Goal: Task Accomplishment & Management: Use online tool/utility

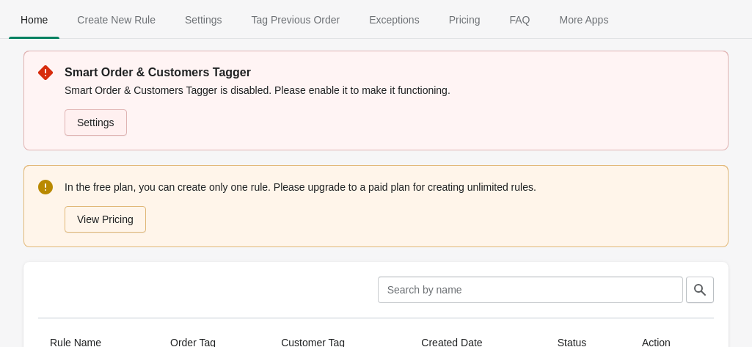
click at [110, 117] on link "Settings" at bounding box center [96, 122] width 62 height 26
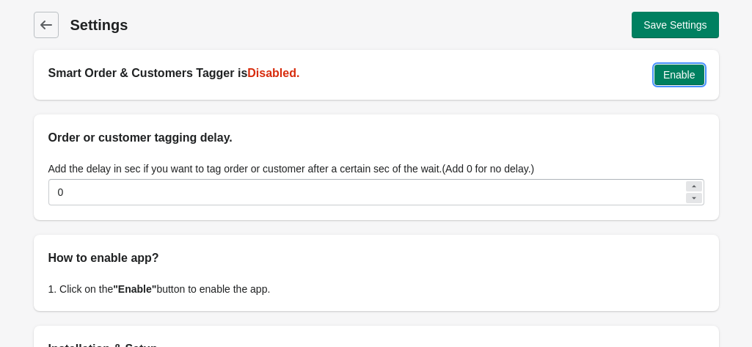
click at [683, 77] on span "Enable" at bounding box center [679, 75] width 32 height 12
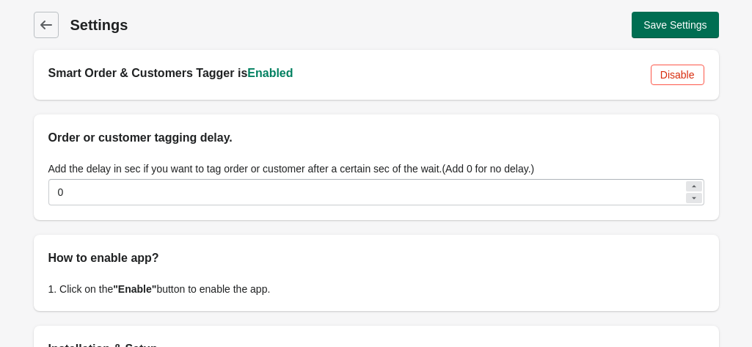
click at [695, 28] on span "Save Settings" at bounding box center [674, 25] width 63 height 12
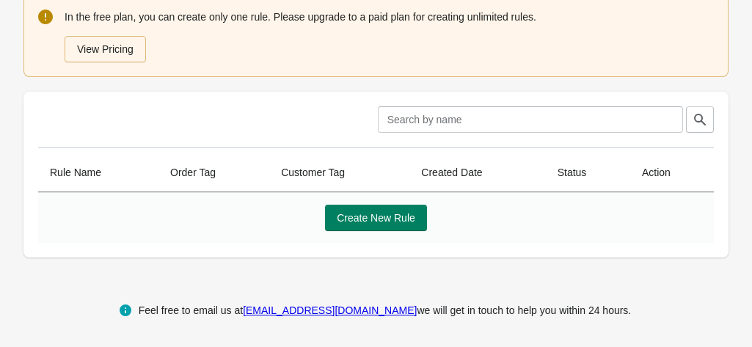
scroll to position [56, 0]
click at [361, 217] on span "Create New Rule" at bounding box center [376, 218] width 78 height 12
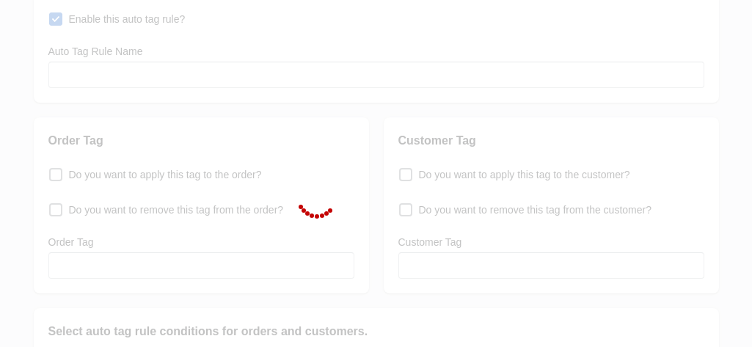
scroll to position [438, 0]
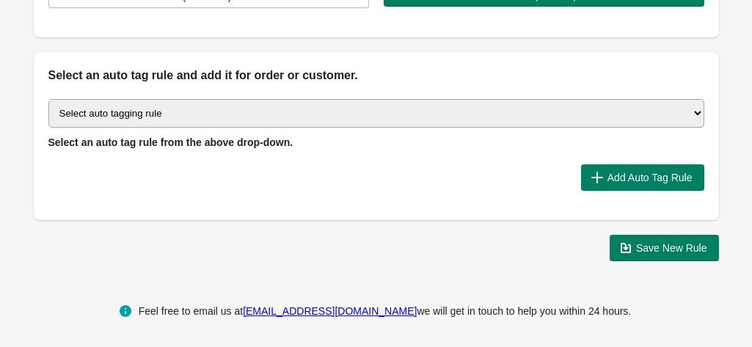
click at [235, 112] on select "Select auto tagging rule Tag by order amount Tag based on the order count (Volu…" at bounding box center [376, 113] width 656 height 29
select select "6"
click at [48, 99] on select "Select auto tagging rule Tag by order amount Tag based on the order count (Volu…" at bounding box center [376, 113] width 656 height 29
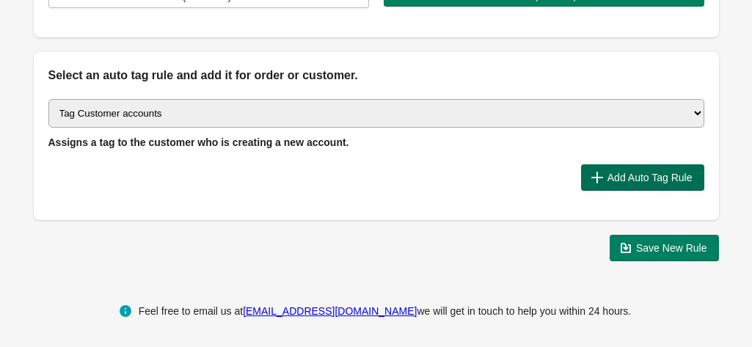
click at [647, 174] on span "Add Auto Tag Rule" at bounding box center [649, 178] width 85 height 12
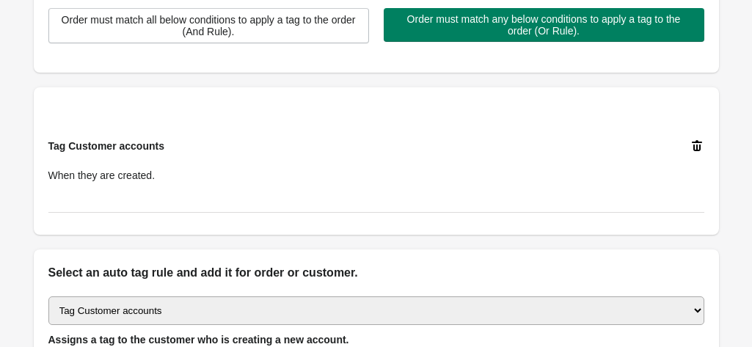
scroll to position [402, 0]
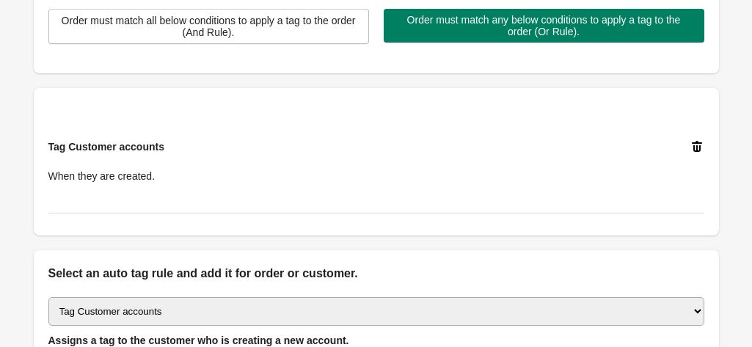
click at [82, 177] on span "When they are created." at bounding box center [101, 176] width 107 height 12
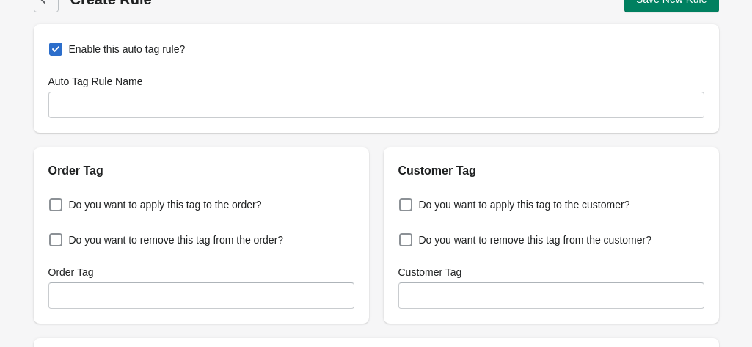
scroll to position [0, 0]
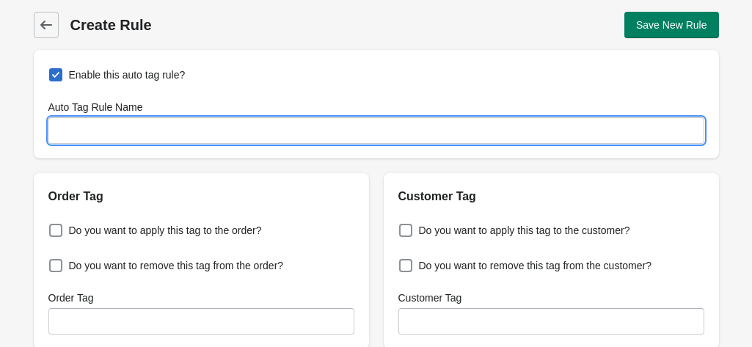
click at [114, 129] on input "Auto Tag Rule Name" at bounding box center [376, 130] width 656 height 26
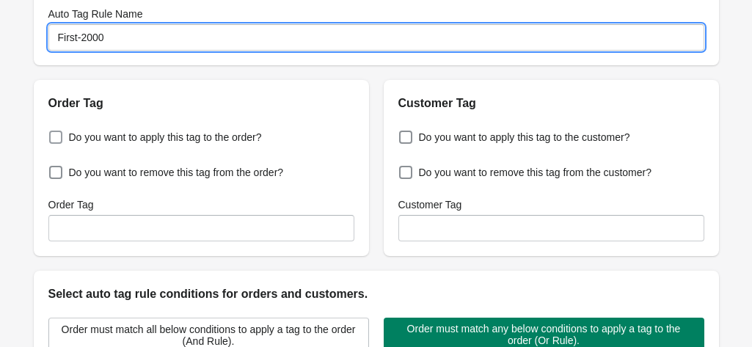
scroll to position [100, 0]
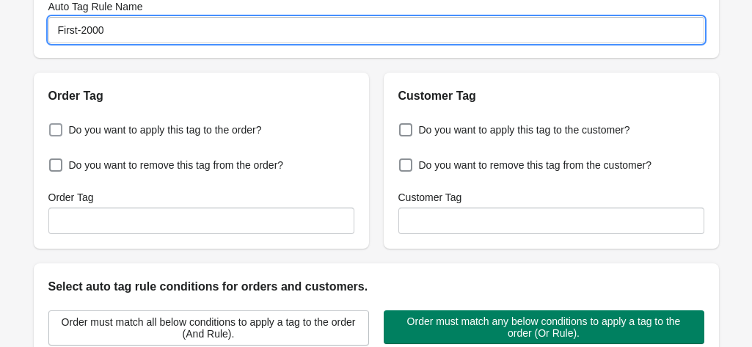
type input "First-2000"
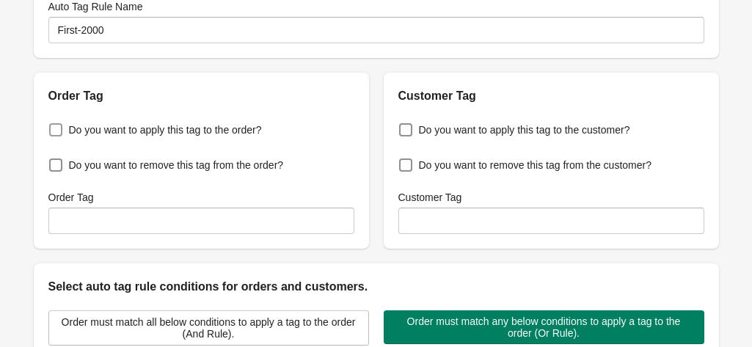
click at [56, 128] on span at bounding box center [55, 129] width 13 height 13
click at [53, 126] on input "Do you want to apply this tag to the order?" at bounding box center [52, 125] width 1 height 1
checkbox input "true"
click at [373, 140] on div "Order Tag Do you want to apply this tag to the order? Do you want to remove thi…" at bounding box center [369, 155] width 700 height 188
click at [411, 130] on span at bounding box center [405, 129] width 13 height 13
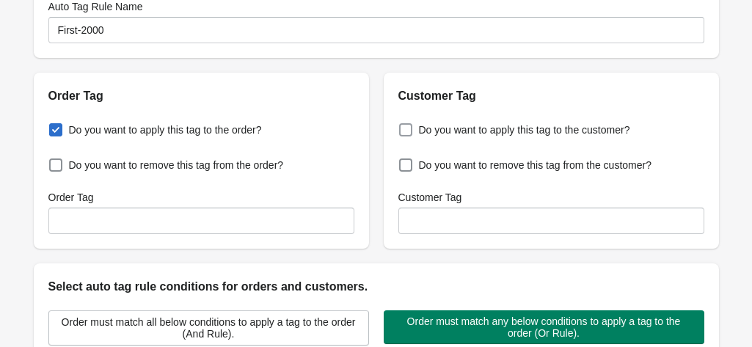
click at [403, 126] on input "Do you want to apply this tag to the customer?" at bounding box center [402, 125] width 1 height 1
checkbox input "true"
click at [370, 164] on div "Order Tag Do you want to apply this tag to the order? Do you want to remove thi…" at bounding box center [369, 155] width 700 height 188
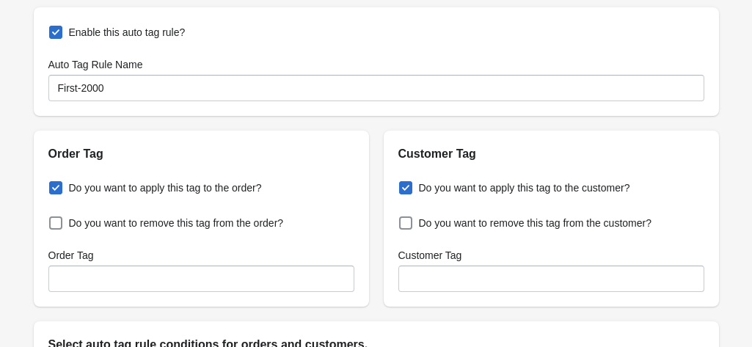
scroll to position [0, 0]
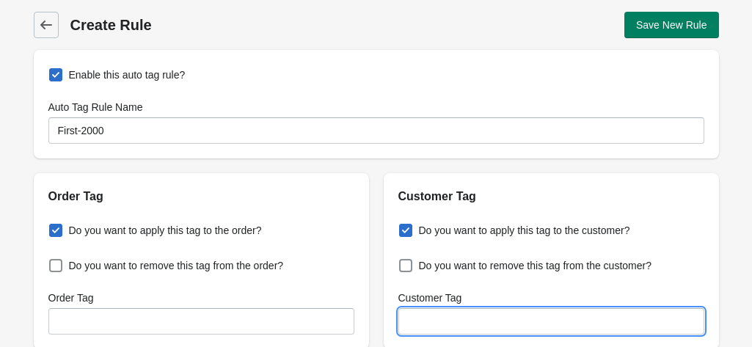
click at [466, 323] on input "Customer Tag" at bounding box center [551, 321] width 306 height 26
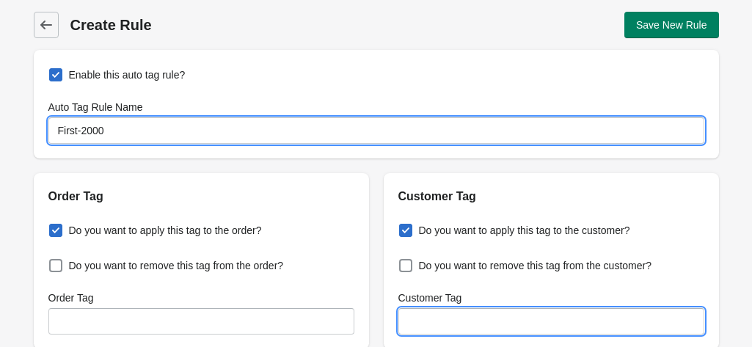
click at [106, 130] on input "First-2000" at bounding box center [376, 130] width 656 height 26
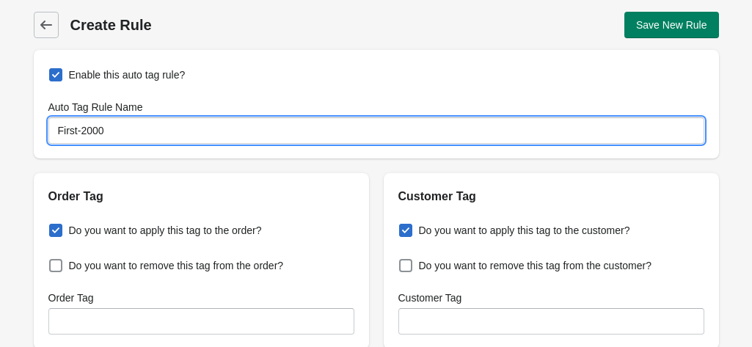
click at [106, 130] on input "First-2000" at bounding box center [376, 130] width 656 height 26
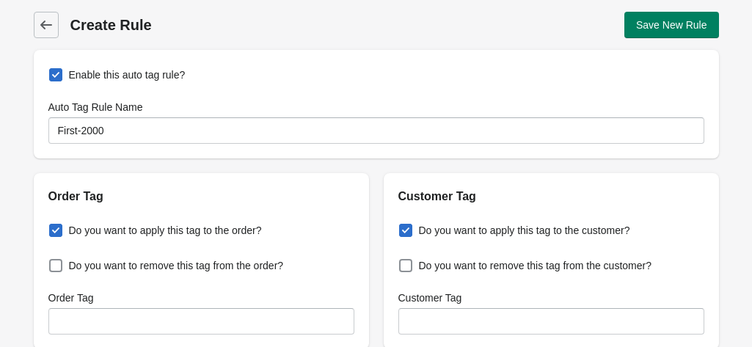
click at [50, 224] on span at bounding box center [55, 230] width 13 height 13
click at [52, 226] on input "Do you want to apply this tag to the order?" at bounding box center [52, 226] width 1 height 1
checkbox input "false"
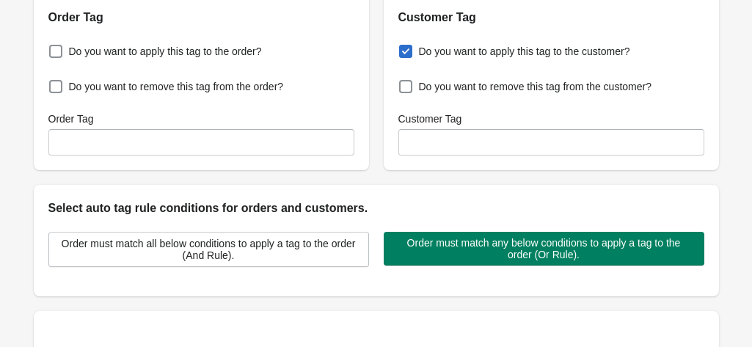
scroll to position [183, 0]
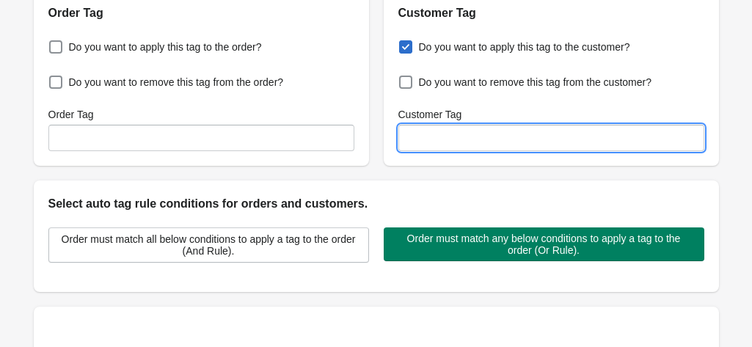
click at [449, 140] on input "Customer Tag" at bounding box center [551, 138] width 306 height 26
paste input "First-2000"
type input "First-2000"
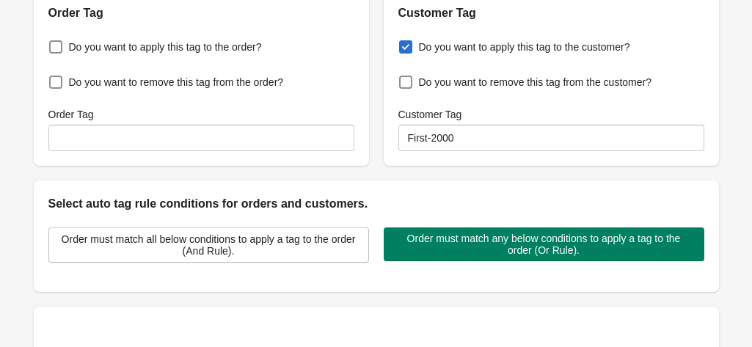
click at [403, 164] on div "Do you want to apply this tag to the customer? Do you want to remove this tag f…" at bounding box center [551, 94] width 335 height 144
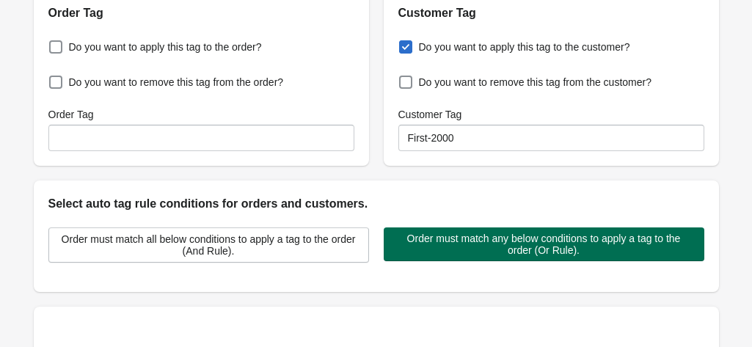
click at [451, 243] on span "Order must match any below conditions to apply a tag to the order (Or Rule)." at bounding box center [543, 243] width 297 height 23
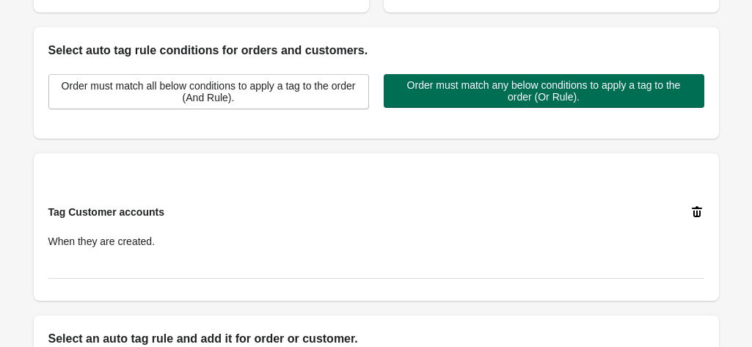
scroll to position [342, 0]
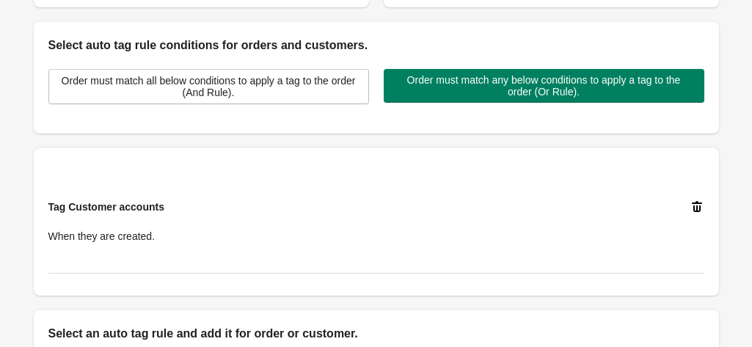
click at [149, 230] on span "When they are created." at bounding box center [101, 236] width 107 height 12
click at [146, 209] on span "Tag Customer accounts" at bounding box center [106, 207] width 116 height 12
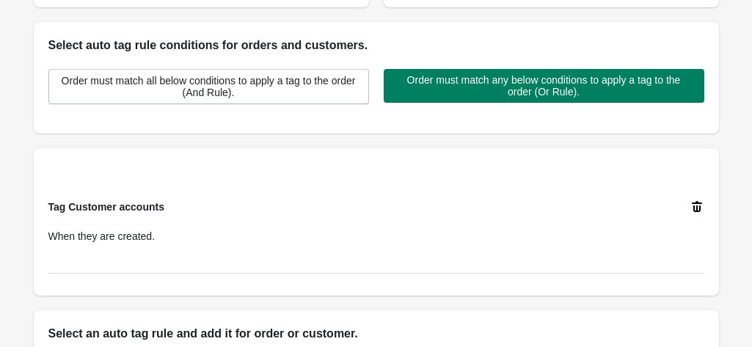
click at [248, 232] on div "Tag Customer accounts When they are created." at bounding box center [362, 221] width 629 height 44
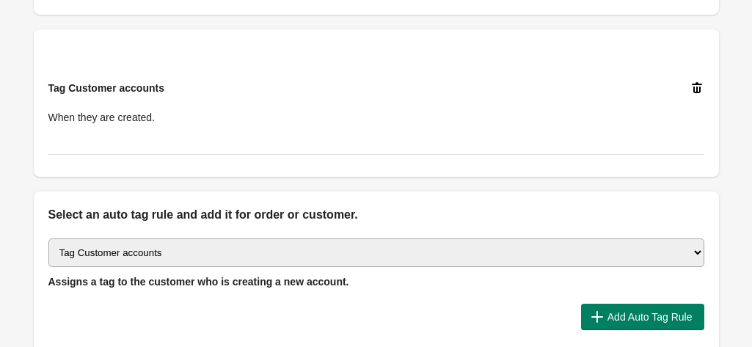
scroll to position [481, 0]
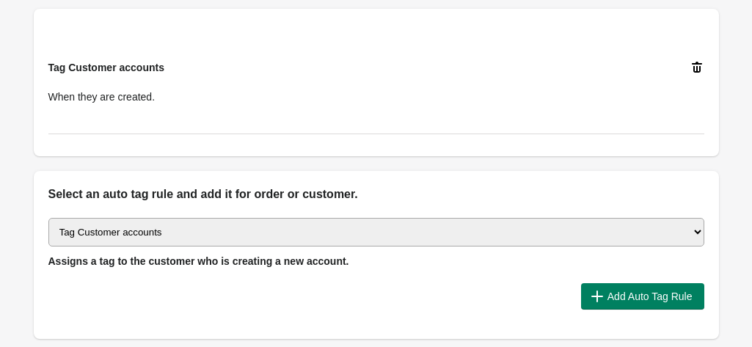
click at [287, 229] on select "Select auto tagging rule Tag by order amount Tag based on the order count (Volu…" at bounding box center [376, 232] width 656 height 29
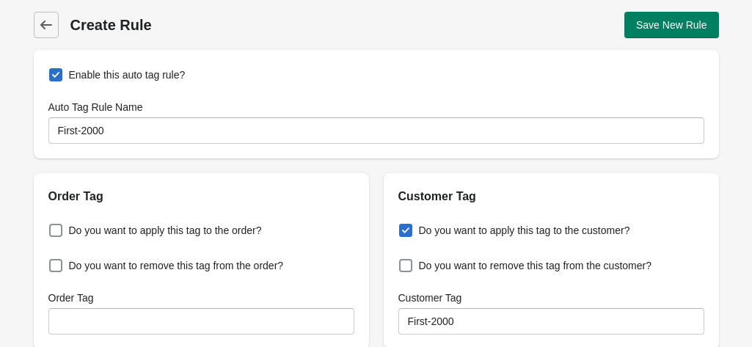
scroll to position [1, 0]
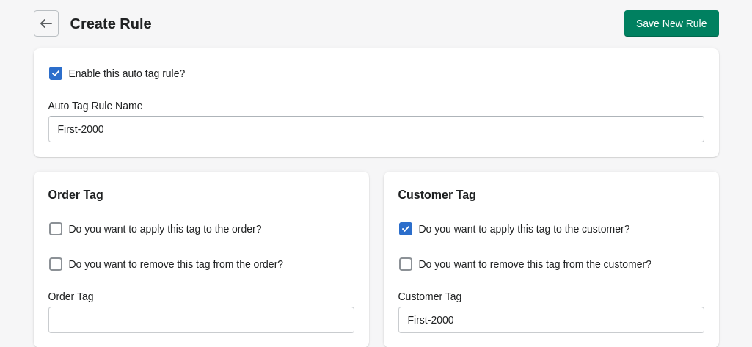
click at [403, 13] on div "Save New Rule" at bounding box center [553, 23] width 331 height 26
click at [362, 25] on h1 "Create Rule" at bounding box center [223, 23] width 306 height 21
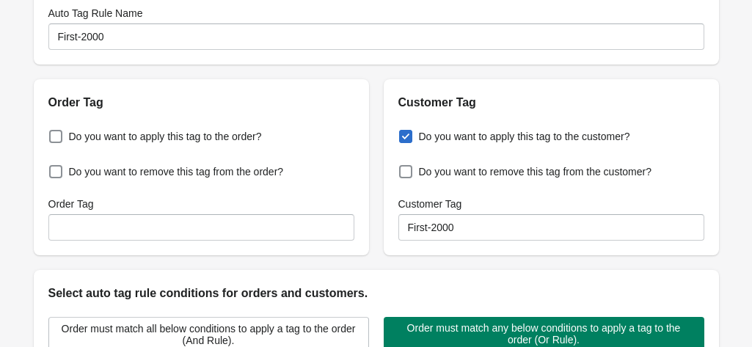
scroll to position [98, 0]
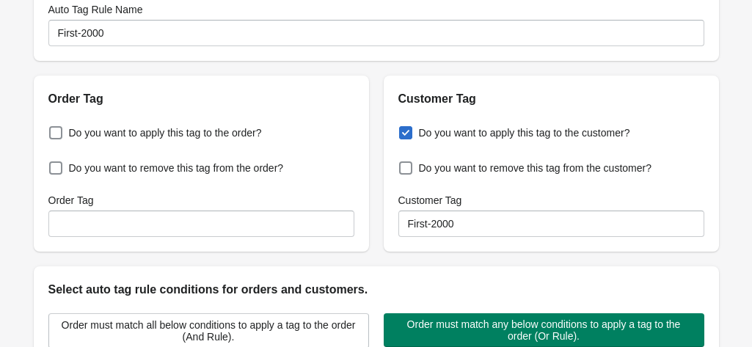
click at [371, 177] on div "Order Tag Do you want to apply this tag to the order? Do you want to remove thi…" at bounding box center [369, 158] width 700 height 188
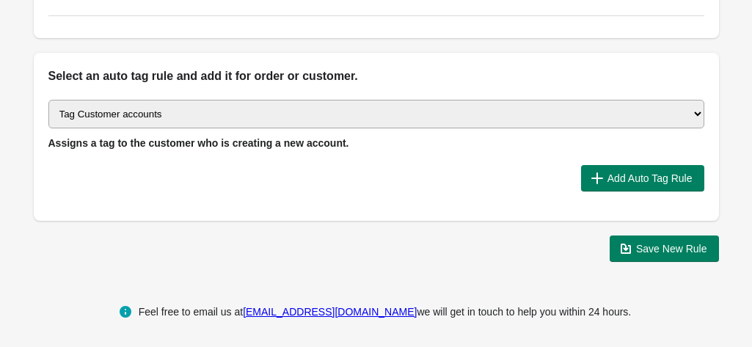
scroll to position [600, 0]
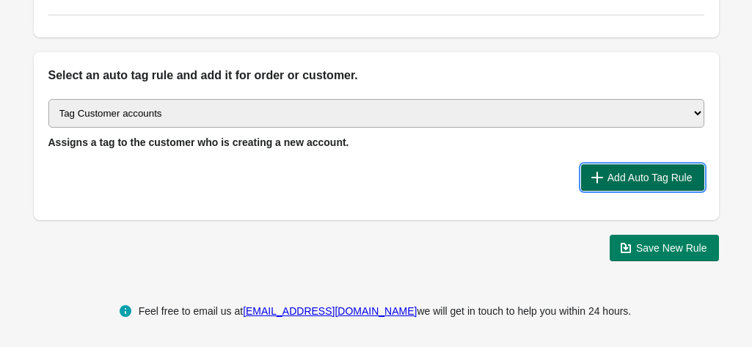
click at [643, 175] on span "Add Auto Tag Rule" at bounding box center [649, 178] width 85 height 12
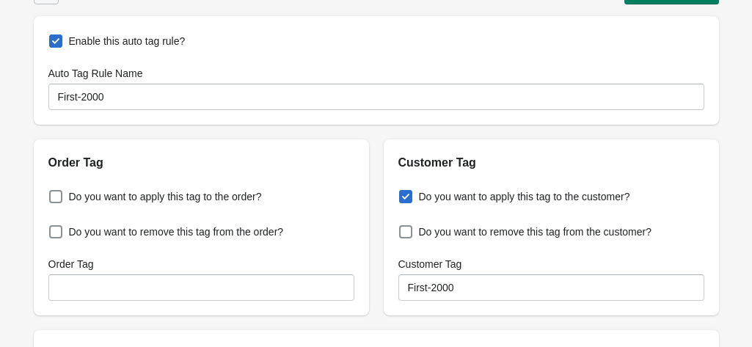
scroll to position [0, 0]
